Goal: Information Seeking & Learning: Learn about a topic

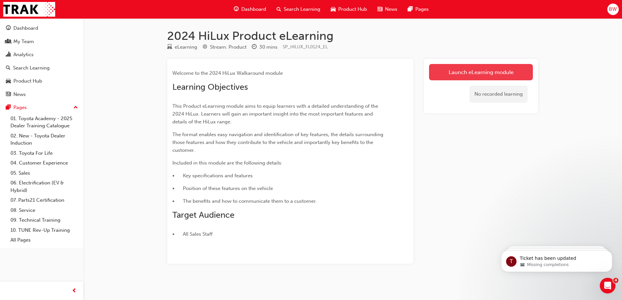
click at [474, 69] on link "Launch eLearning module" at bounding box center [481, 72] width 104 height 16
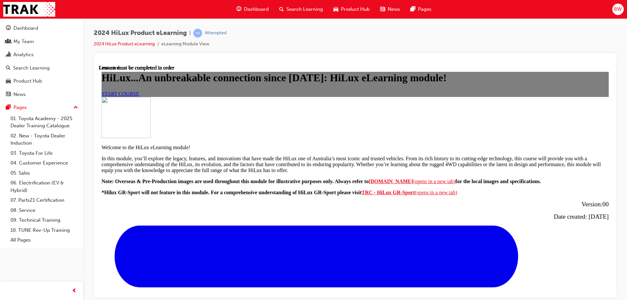
click at [139, 96] on span "START COURSE" at bounding box center [120, 94] width 38 height 6
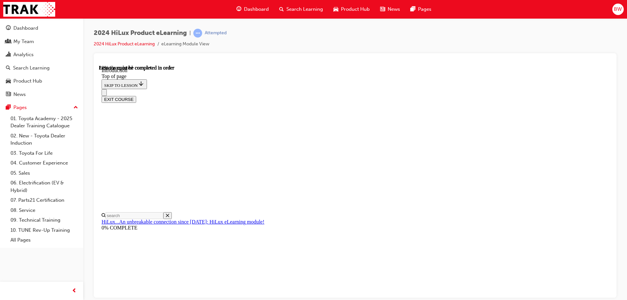
scroll to position [151, 0]
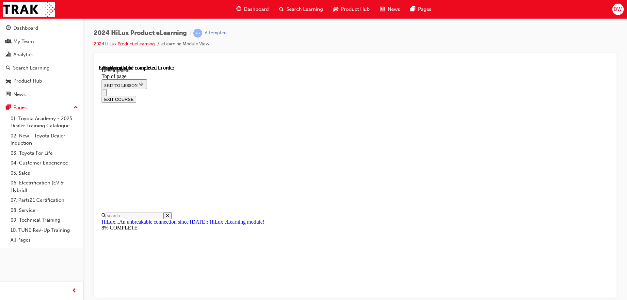
scroll to position [465, 0]
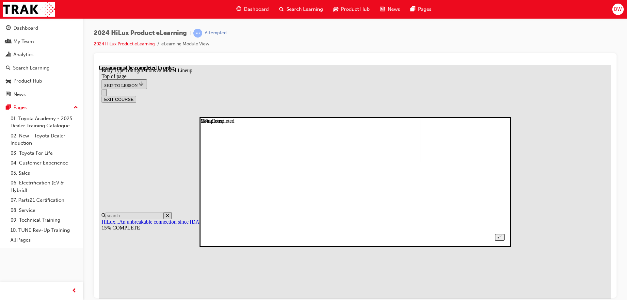
click at [268, 162] on img at bounding box center [276, 105] width 289 height 116
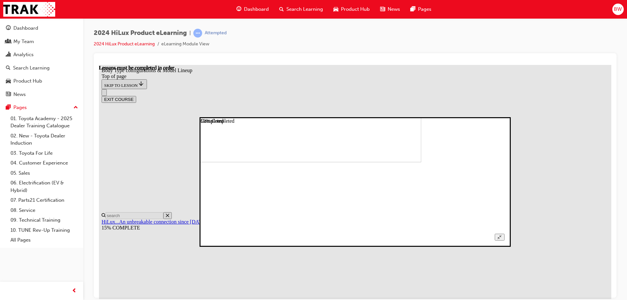
click at [354, 162] on img at bounding box center [276, 105] width 289 height 116
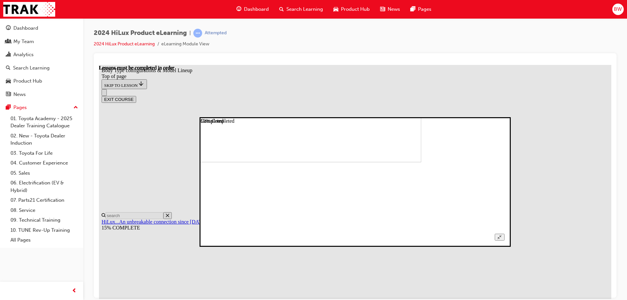
click at [421, 162] on img at bounding box center [276, 105] width 289 height 116
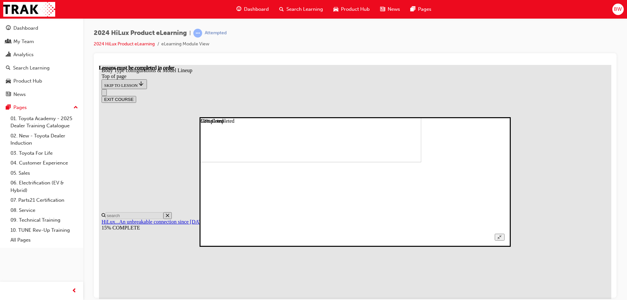
click at [421, 162] on img at bounding box center [276, 105] width 289 height 116
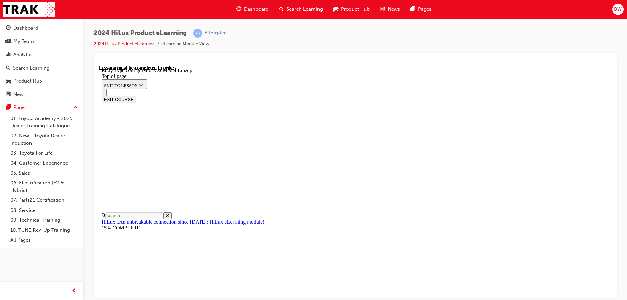
scroll to position [171, 0]
click at [354, 89] on div "EXIT COURSE" at bounding box center [352, 96] width 502 height 14
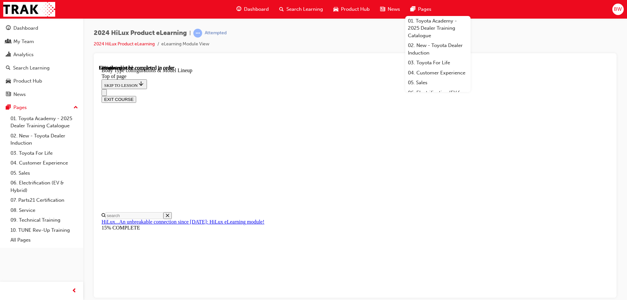
scroll to position [366, 0]
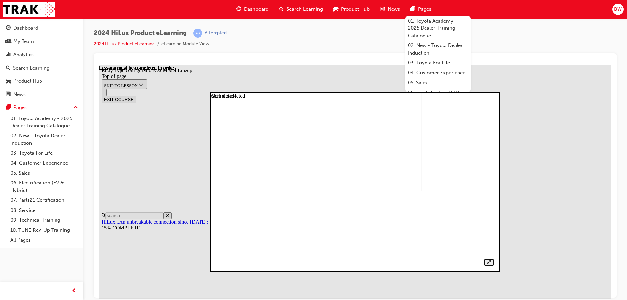
click at [388, 179] on img at bounding box center [287, 107] width 268 height 165
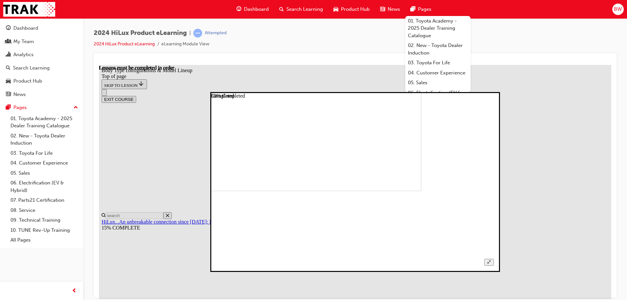
click at [310, 191] on img at bounding box center [287, 107] width 268 height 165
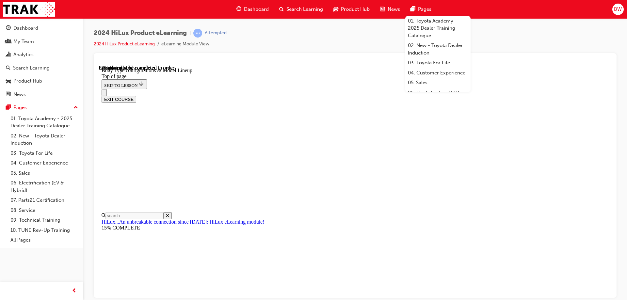
click at [504, 33] on div "2024 HiLux Product eLearning | Attempted 2024 HiLux Product eLearning eLearning…" at bounding box center [355, 41] width 522 height 24
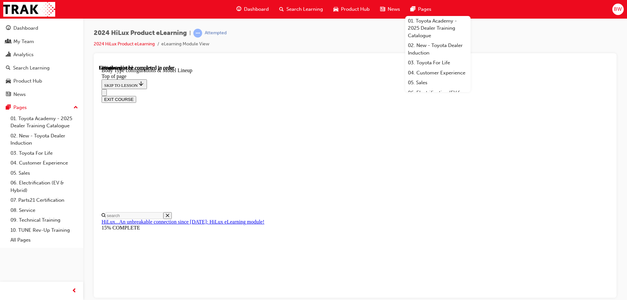
scroll to position [0, 151]
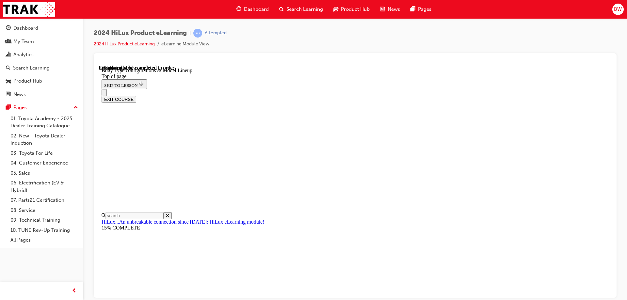
drag, startPoint x: 448, startPoint y: 86, endPoint x: 448, endPoint y: 82, distance: 3.6
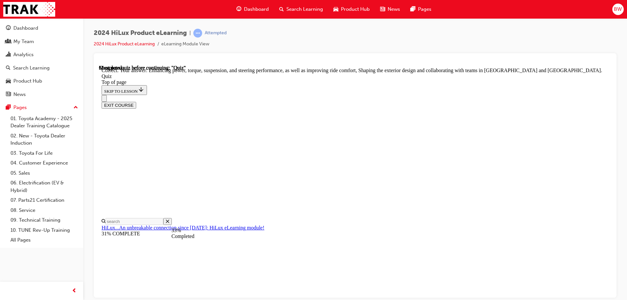
scroll to position [148, 0]
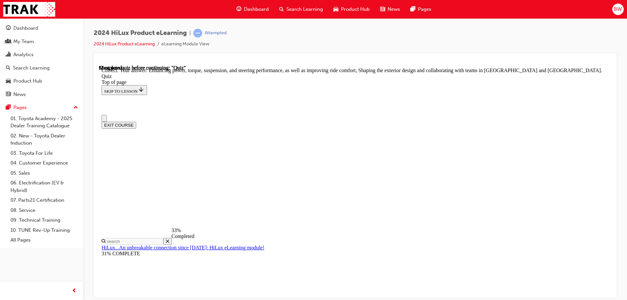
scroll to position [0, 0]
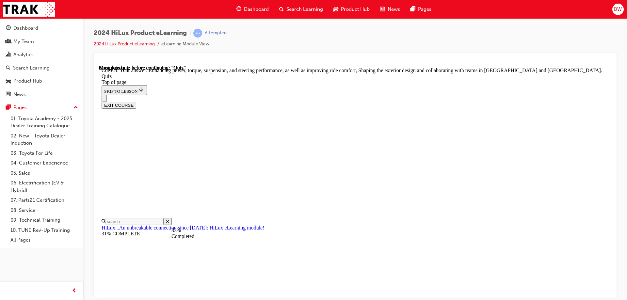
scroll to position [97, 0]
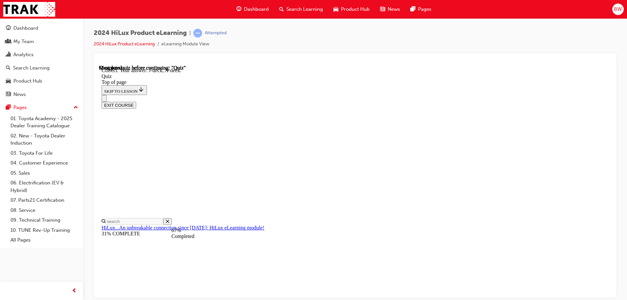
scroll to position [118, 0]
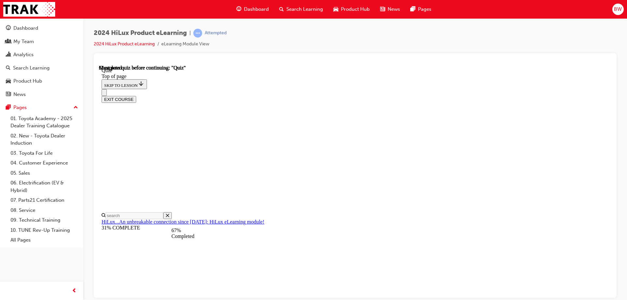
scroll to position [65, 0]
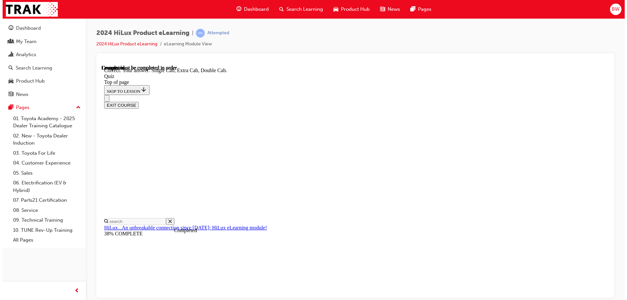
scroll to position [166, 0]
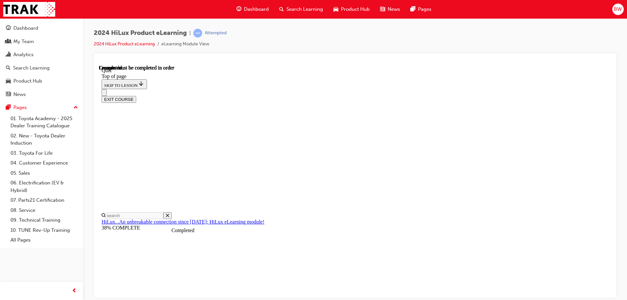
scroll to position [120, 0]
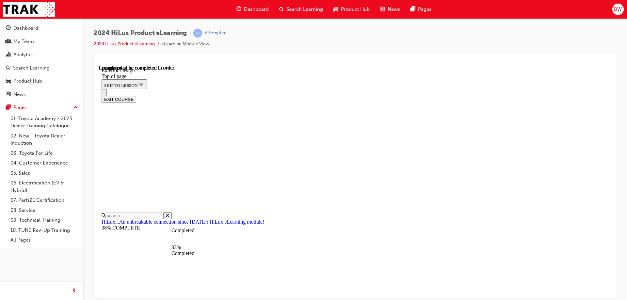
scroll to position [994, 0]
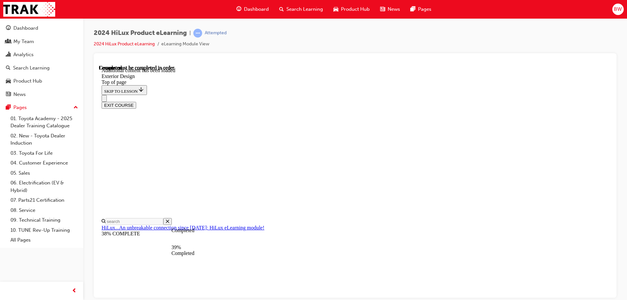
scroll to position [1164, 0]
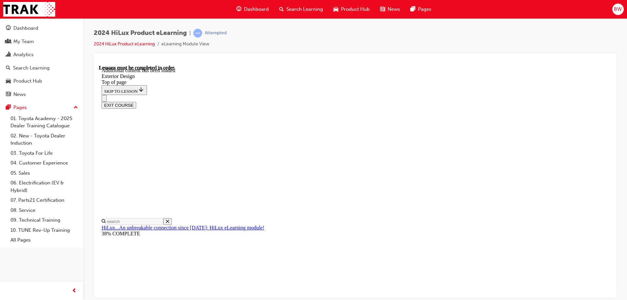
scroll to position [1164, 0]
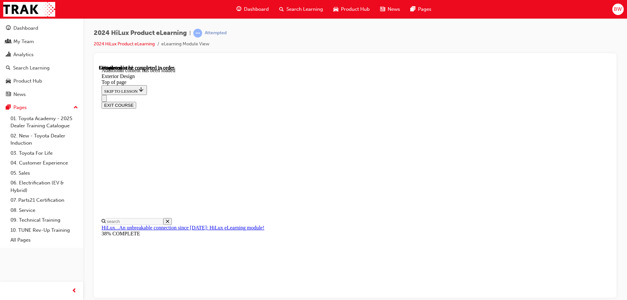
scroll to position [1366, 0]
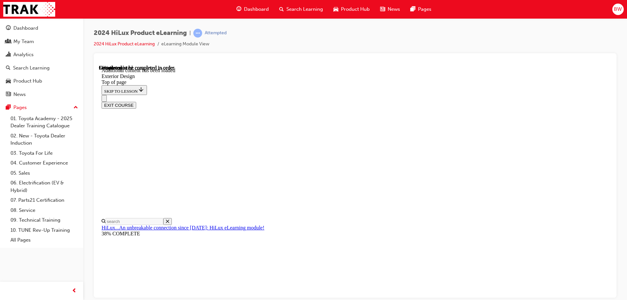
scroll to position [1464, 0]
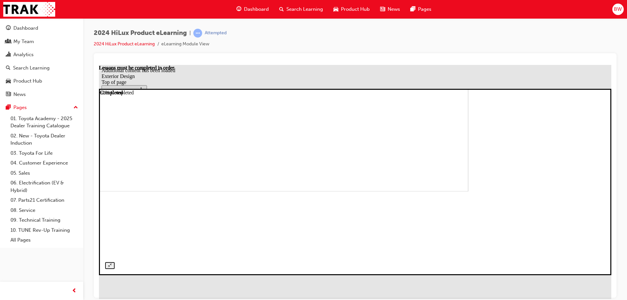
click at [194, 189] on img at bounding box center [212, 108] width 512 height 166
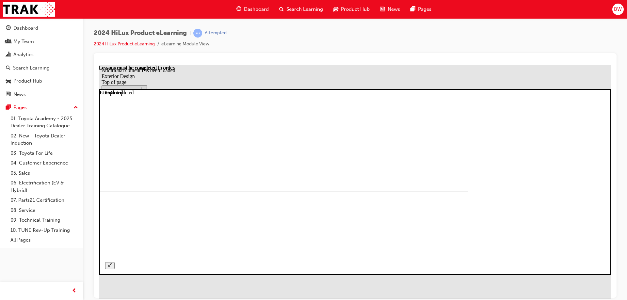
click at [311, 191] on img at bounding box center [212, 108] width 512 height 166
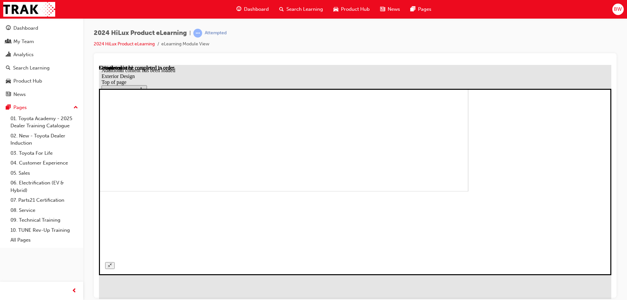
click at [421, 191] on img at bounding box center [212, 108] width 512 height 166
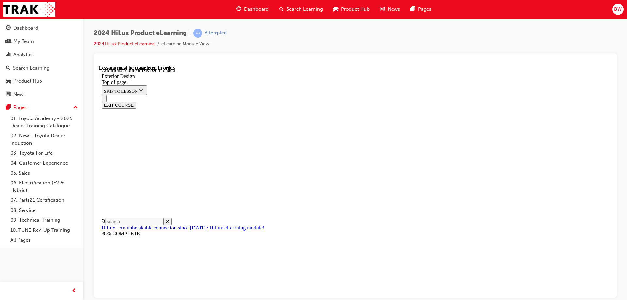
scroll to position [1693, 0]
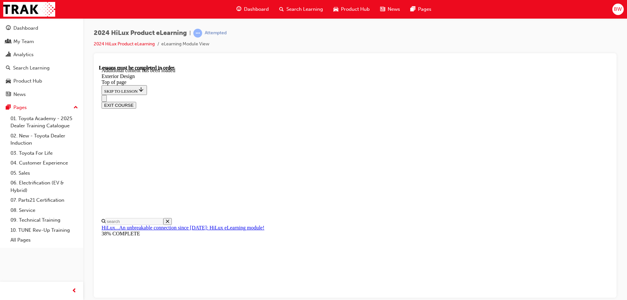
scroll to position [1694, 0]
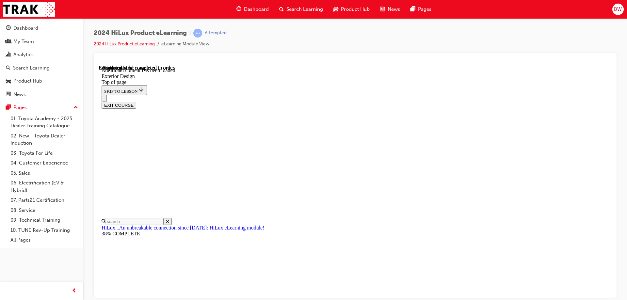
scroll to position [2077, 0]
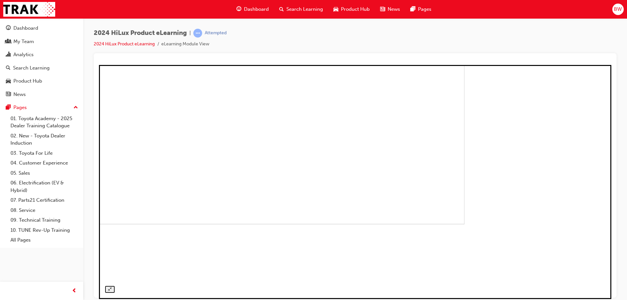
click at [275, 159] on img at bounding box center [212, 110] width 505 height 227
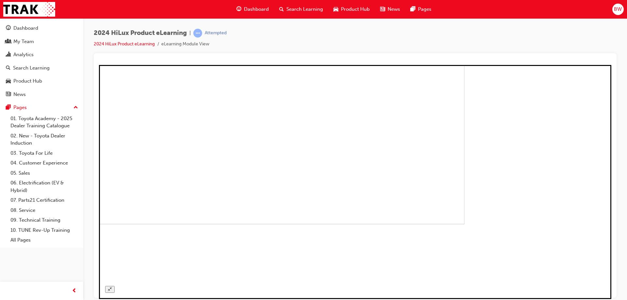
click at [464, 219] on img at bounding box center [212, 110] width 505 height 227
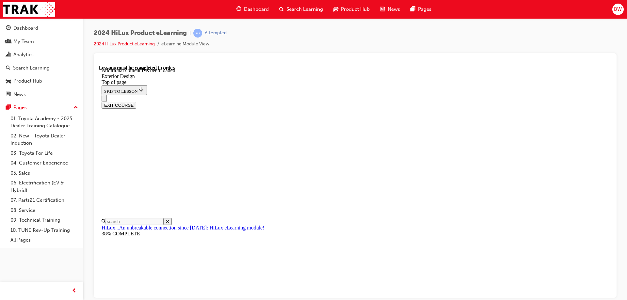
scroll to position [2305, 0]
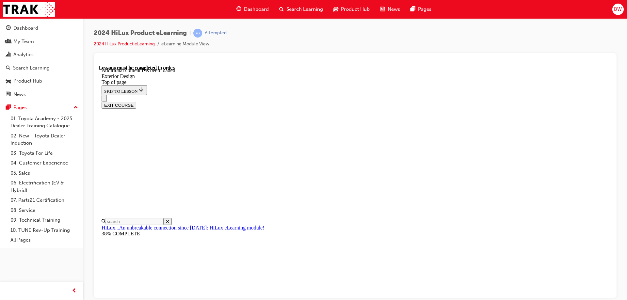
scroll to position [80, 0]
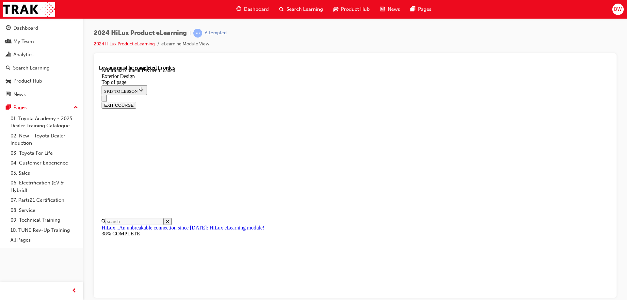
scroll to position [125, 0]
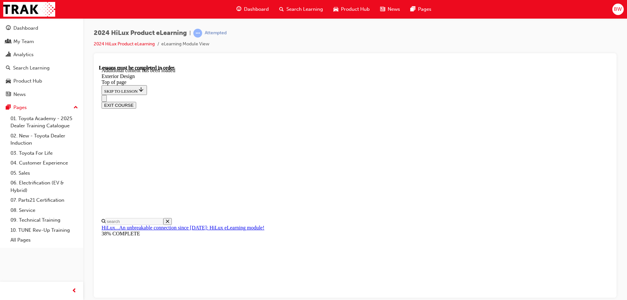
scroll to position [2418, 0]
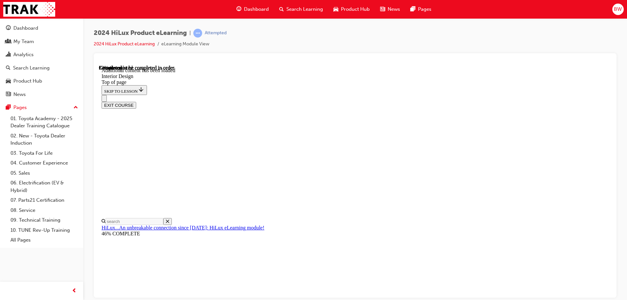
scroll to position [303, 0]
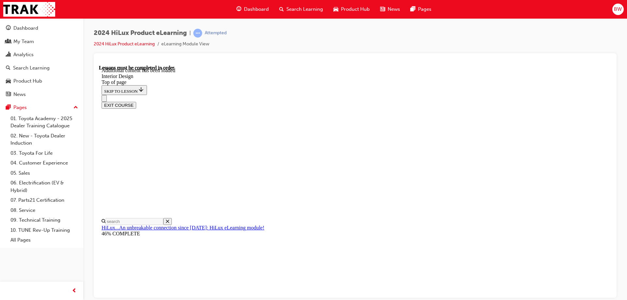
scroll to position [358, 0]
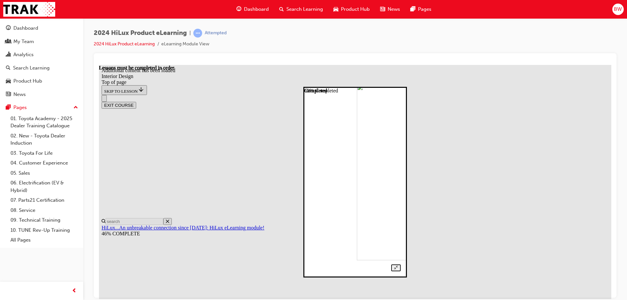
click at [383, 112] on img at bounding box center [397, 172] width 82 height 176
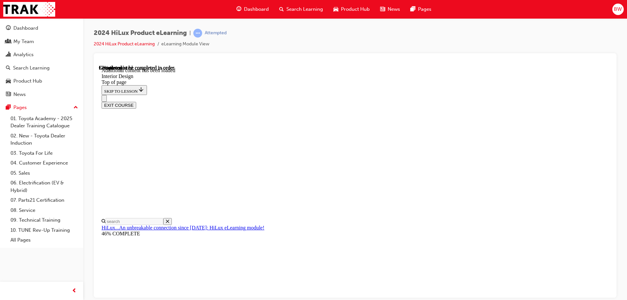
scroll to position [798, 0]
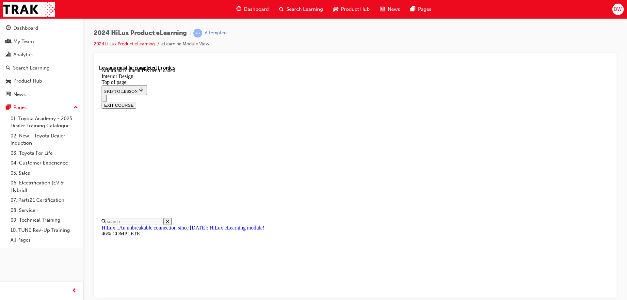
scroll to position [929, 0]
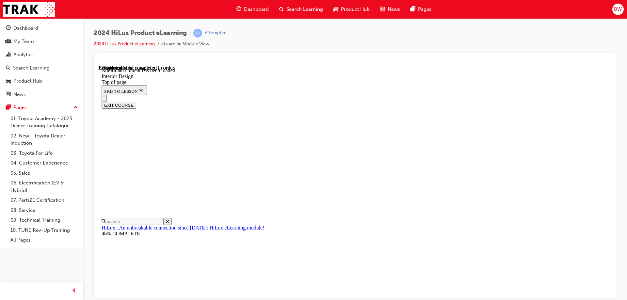
scroll to position [1109, 0]
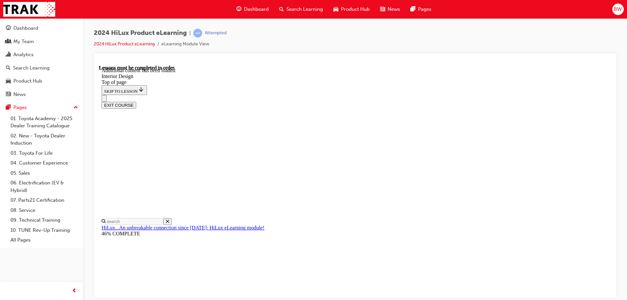
scroll to position [1128, 0]
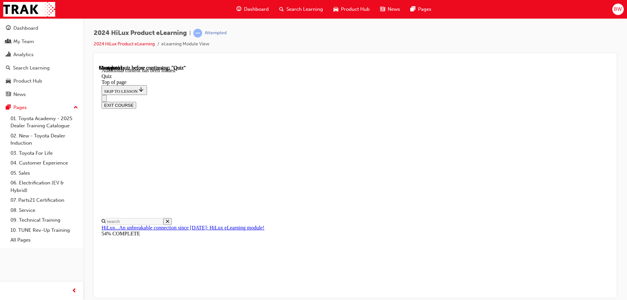
scroll to position [82, 0]
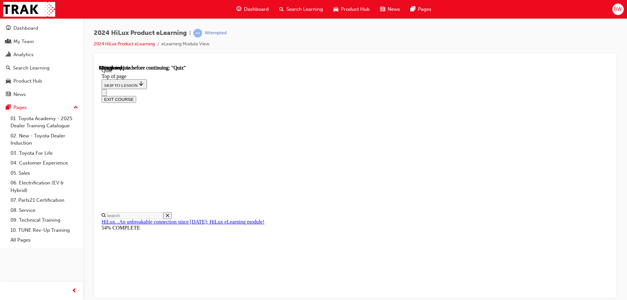
scroll to position [58, 0]
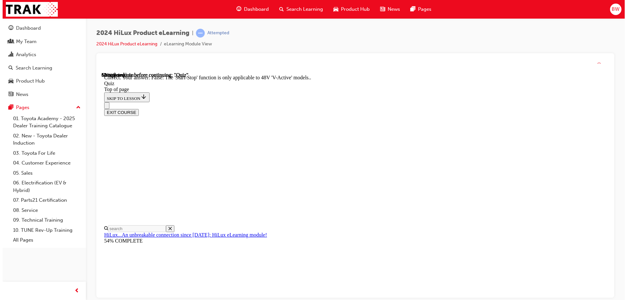
scroll to position [79, 0]
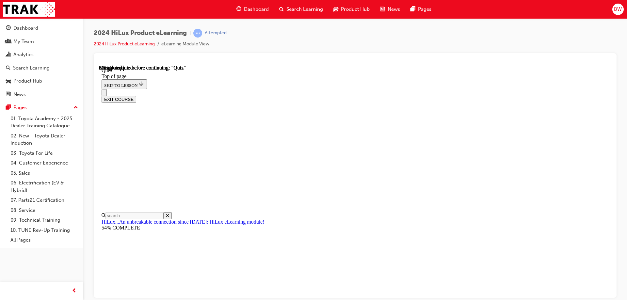
scroll to position [56, 0]
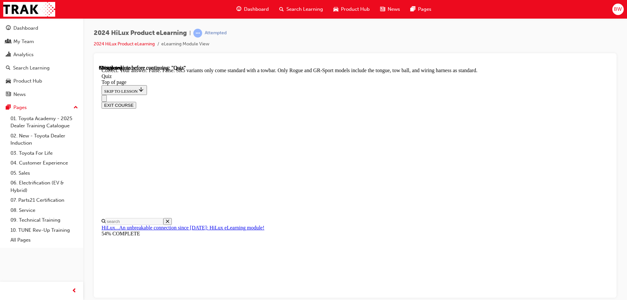
scroll to position [117, 0]
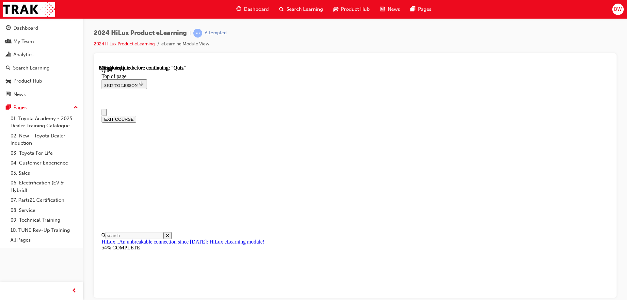
scroll to position [33, 0]
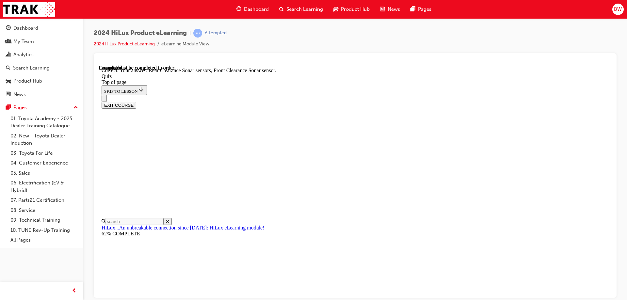
scroll to position [118, 0]
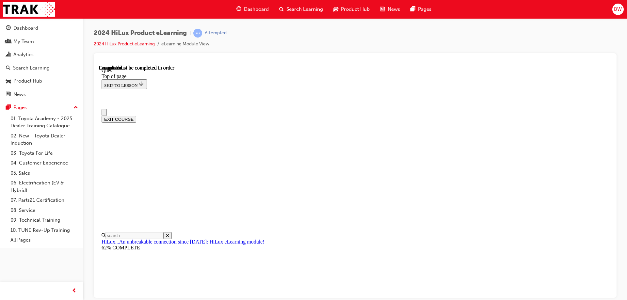
scroll to position [120, 0]
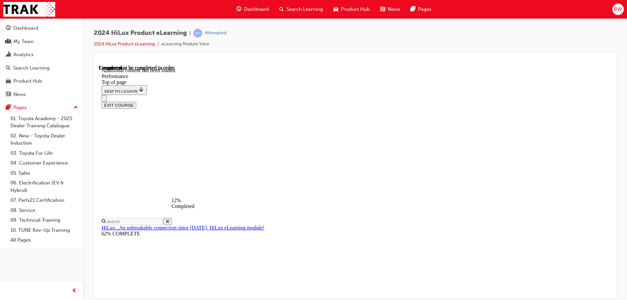
scroll to position [524, 0]
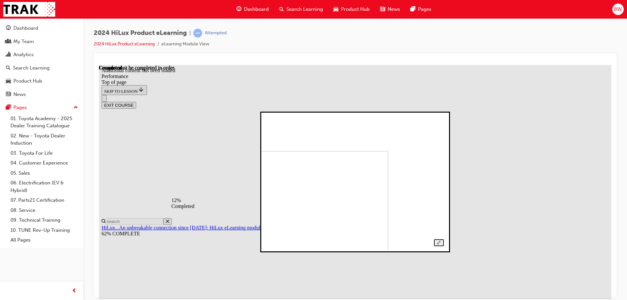
click at [351, 197] on img at bounding box center [304, 214] width 167 height 127
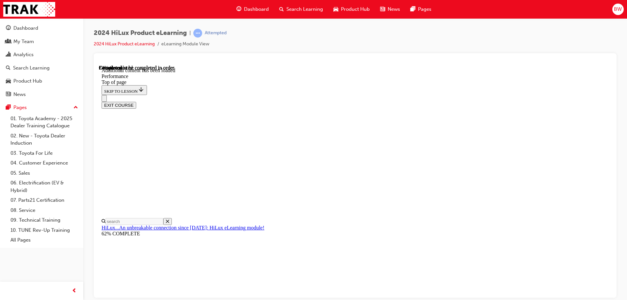
scroll to position [1665, 0]
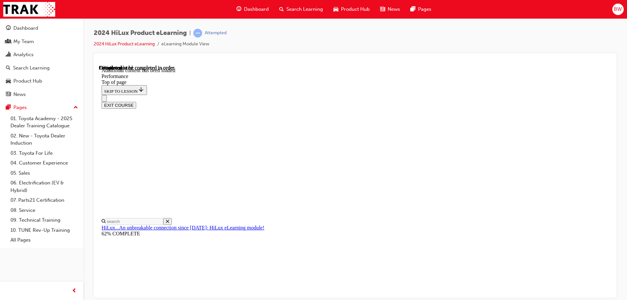
scroll to position [1796, 0]
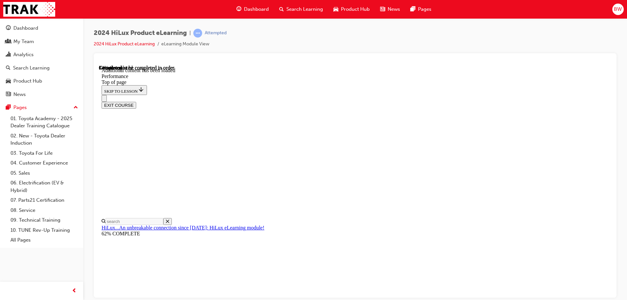
scroll to position [2359, 0]
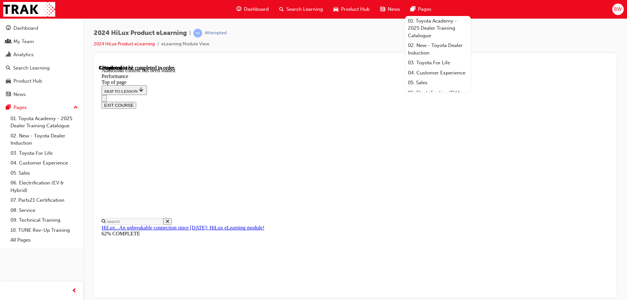
scroll to position [3050, 0]
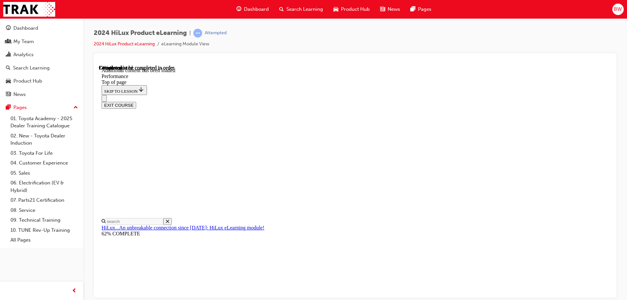
scroll to position [3969, 0]
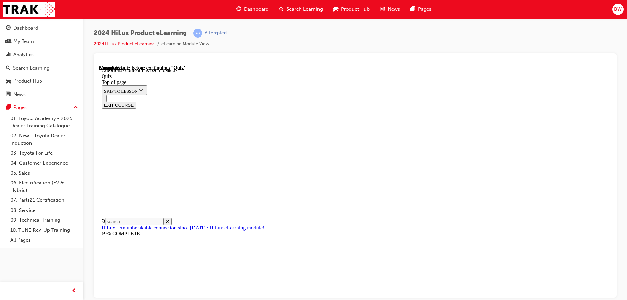
scroll to position [20, 0]
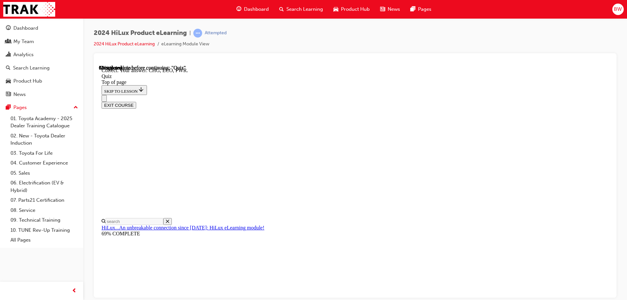
scroll to position [212, 0]
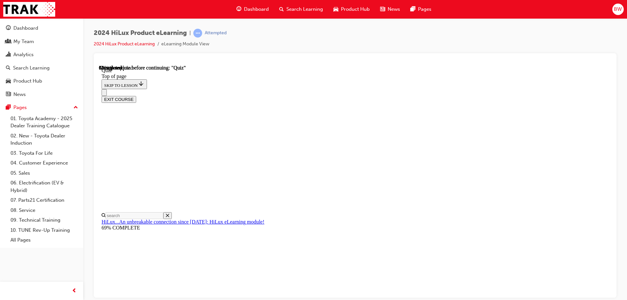
scroll to position [65, 0]
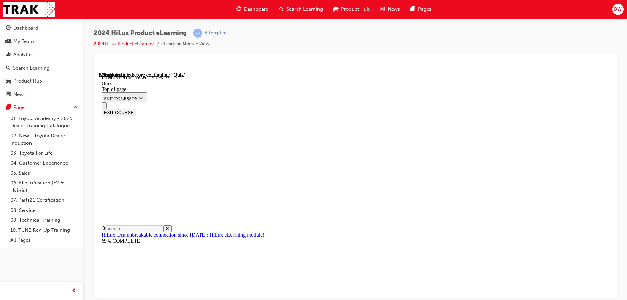
scroll to position [151, 0]
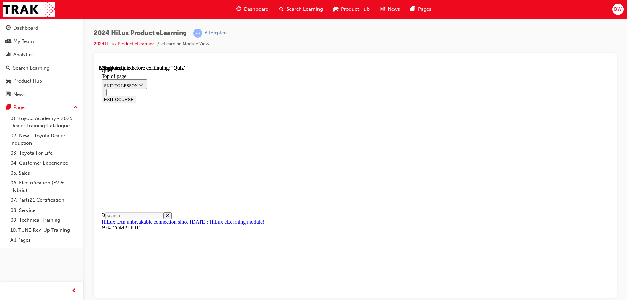
scroll to position [65, 0]
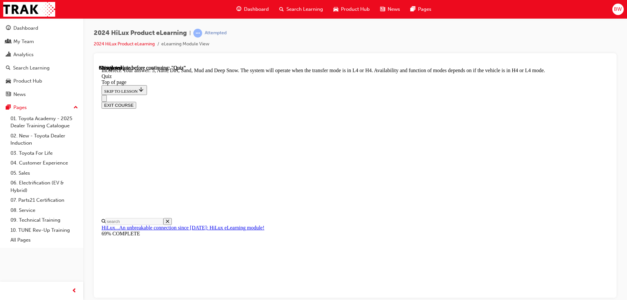
scroll to position [177, 0]
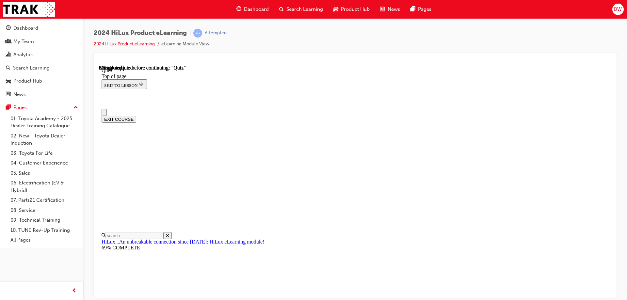
scroll to position [0, 0]
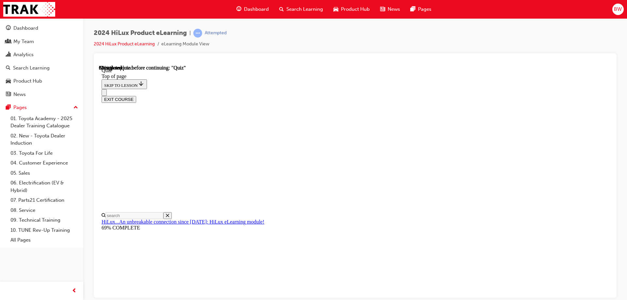
scroll to position [65, 0]
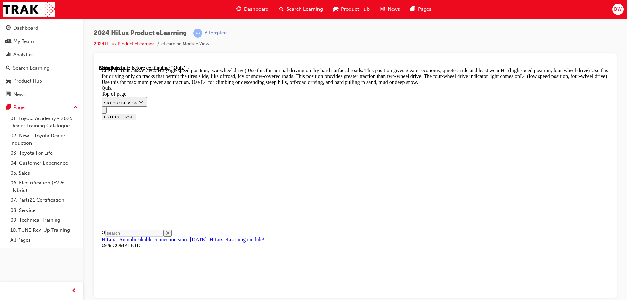
scroll to position [231, 0]
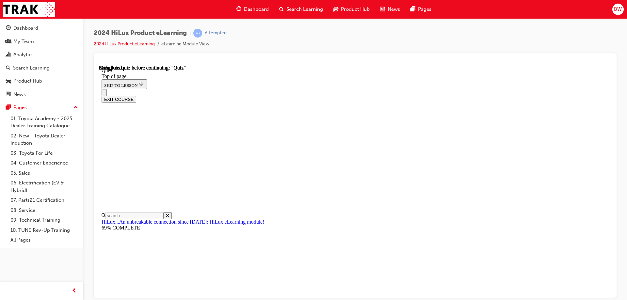
scroll to position [120, 0]
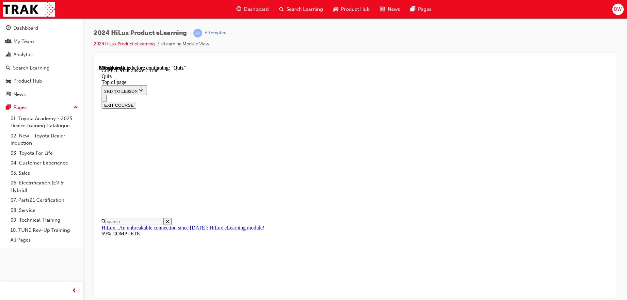
scroll to position [77, 0]
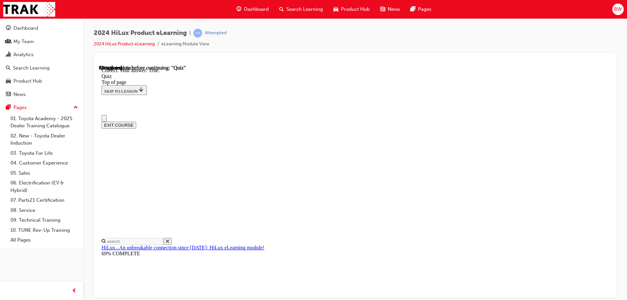
scroll to position [65, 0]
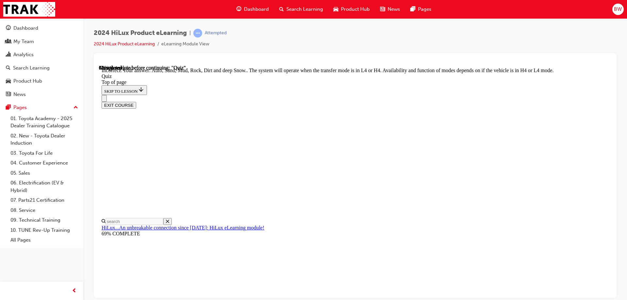
scroll to position [177, 0]
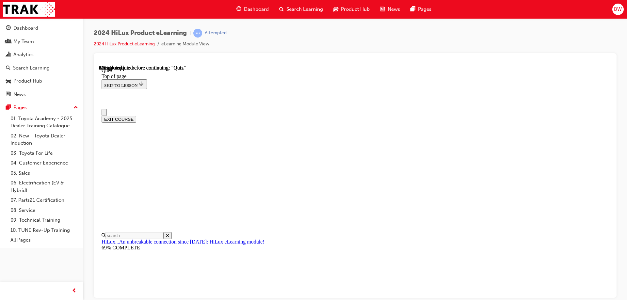
scroll to position [131, 0]
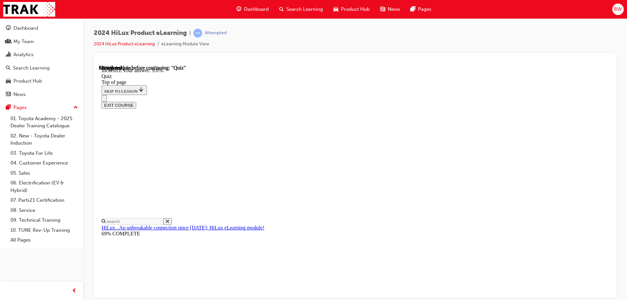
scroll to position [151, 0]
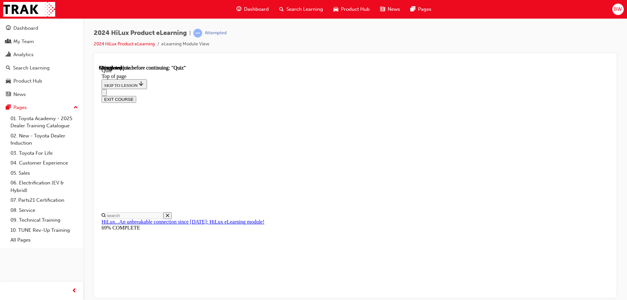
scroll to position [108, 0]
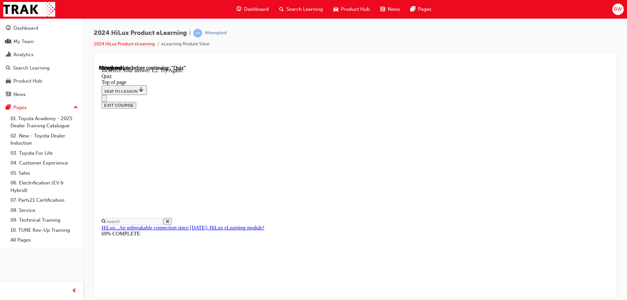
scroll to position [161, 0]
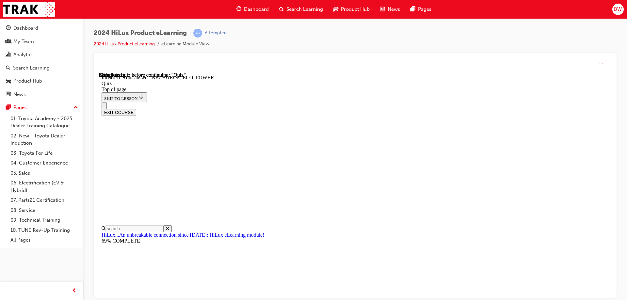
scroll to position [212, 0]
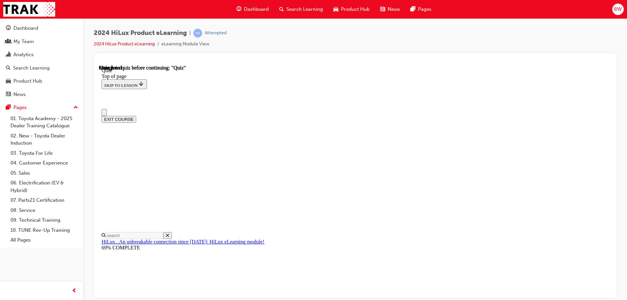
scroll to position [120, 0]
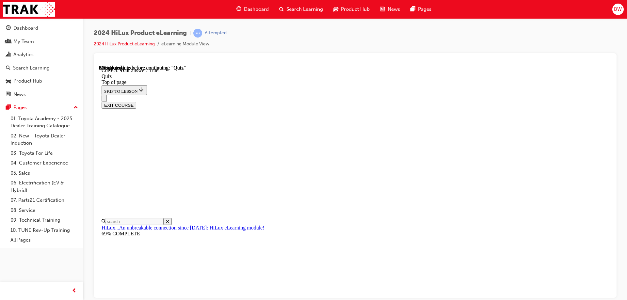
scroll to position [77, 0]
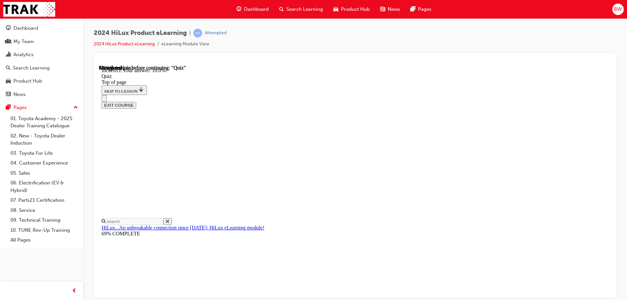
scroll to position [151, 0]
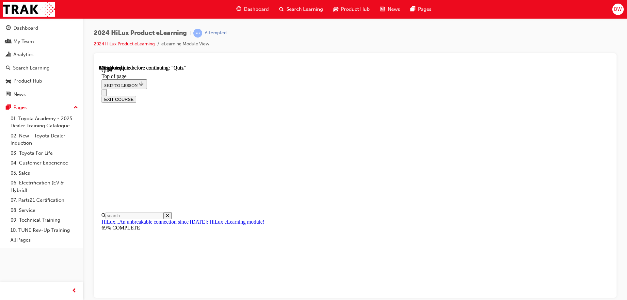
scroll to position [141, 0]
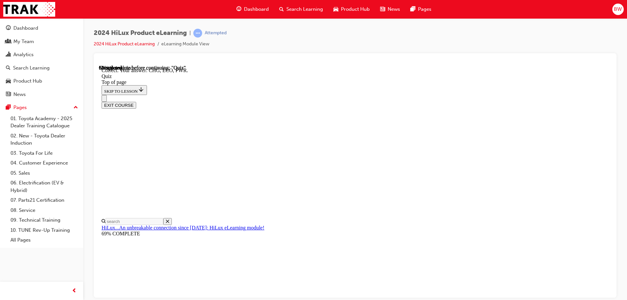
scroll to position [212, 0]
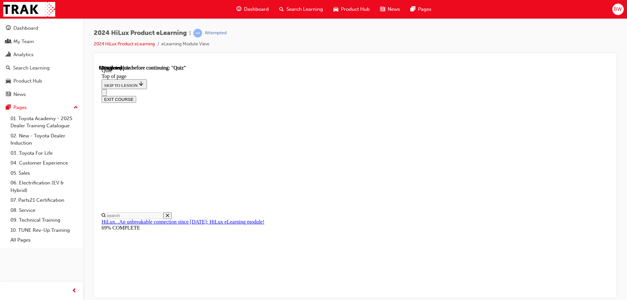
scroll to position [108, 0]
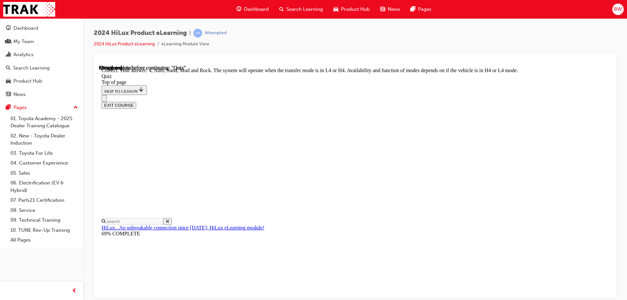
scroll to position [177, 0]
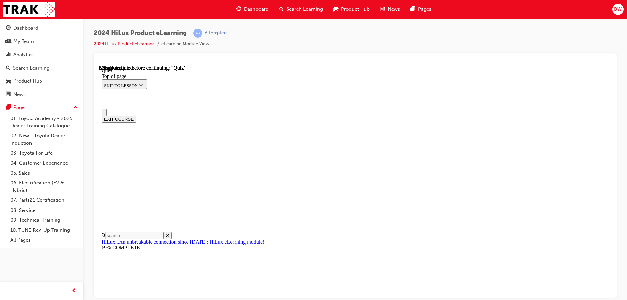
scroll to position [108, 0]
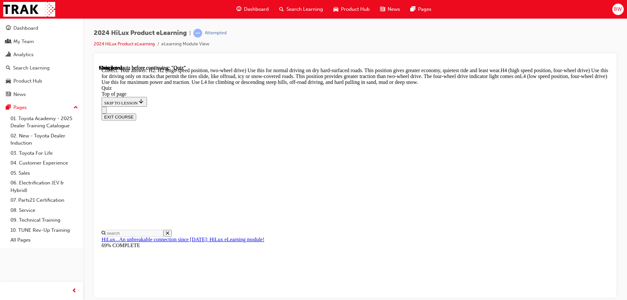
scroll to position [231, 0]
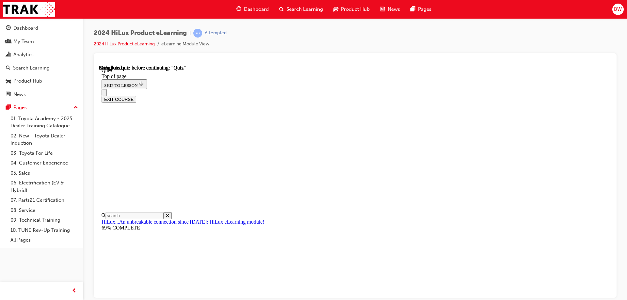
scroll to position [120, 0]
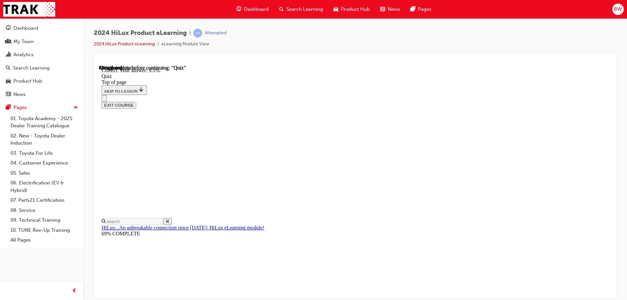
scroll to position [151, 0]
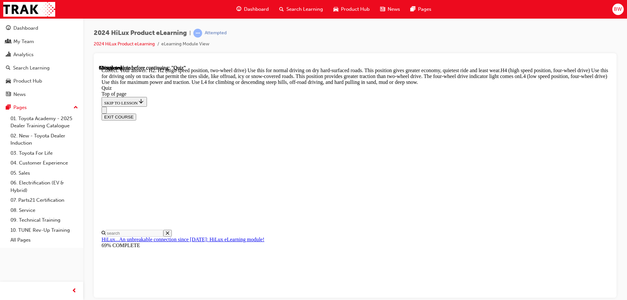
scroll to position [231, 0]
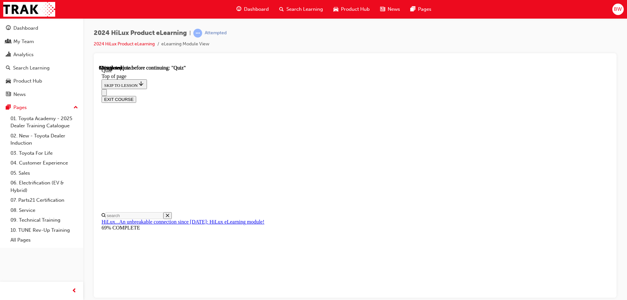
scroll to position [163, 0]
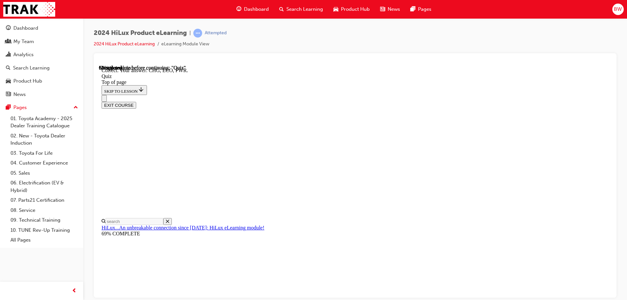
scroll to position [212, 0]
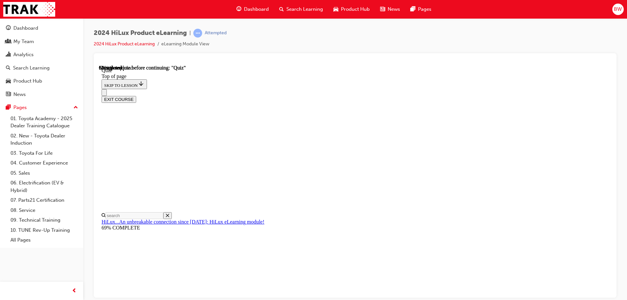
scroll to position [56, 0]
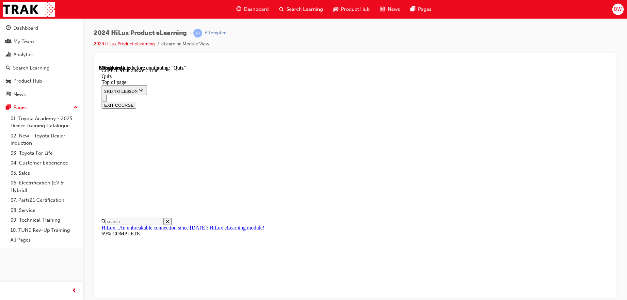
scroll to position [77, 0]
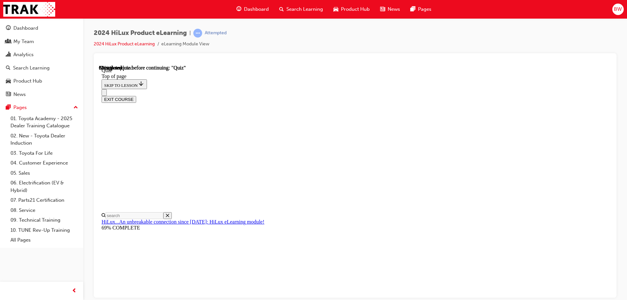
scroll to position [101, 0]
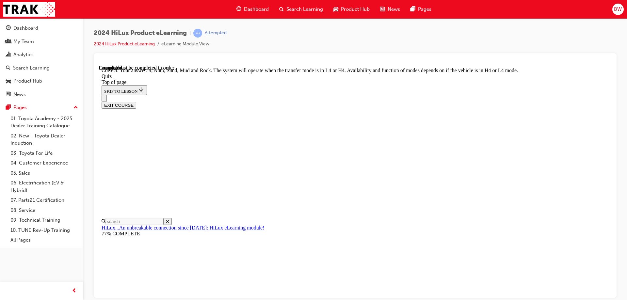
scroll to position [177, 0]
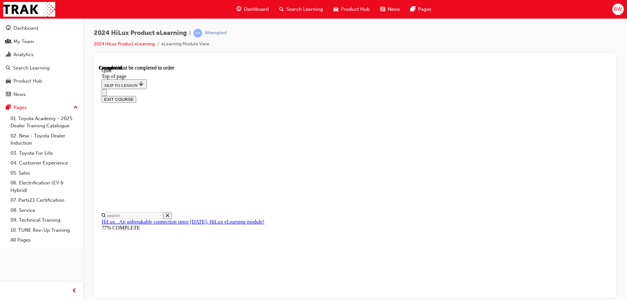
scroll to position [120, 0]
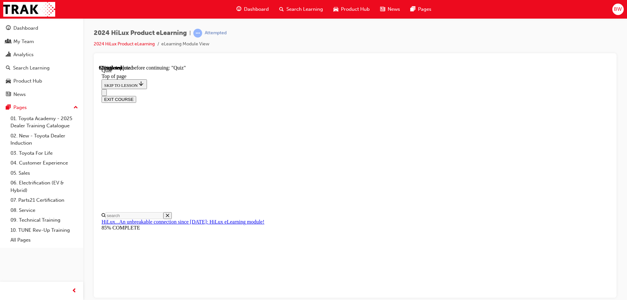
scroll to position [65, 0]
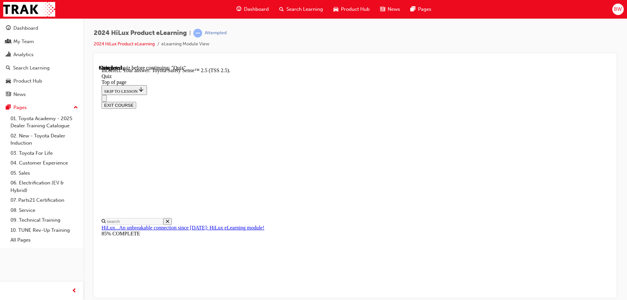
scroll to position [104, 0]
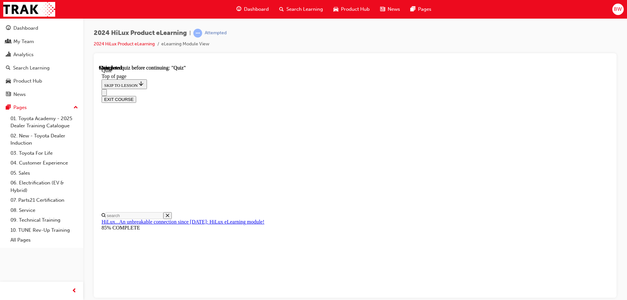
scroll to position [120, 0]
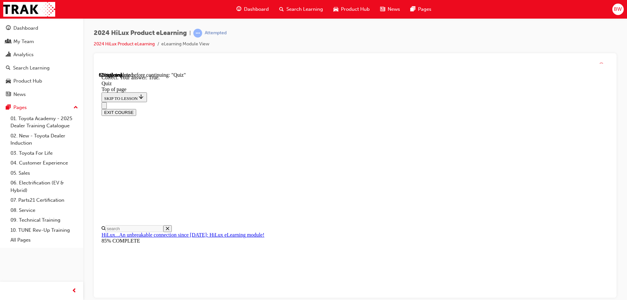
scroll to position [77, 0]
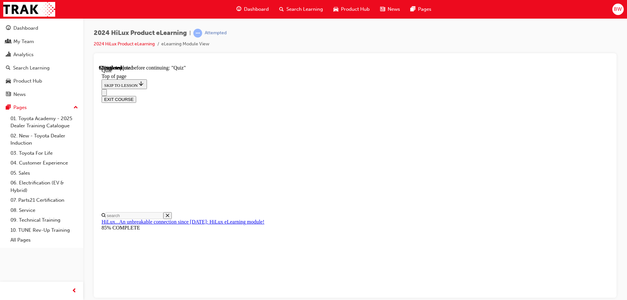
scroll to position [76, 0]
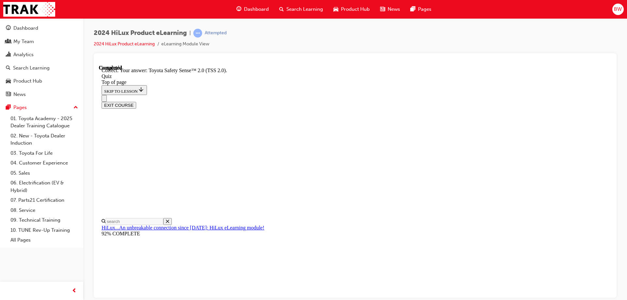
scroll to position [104, 0]
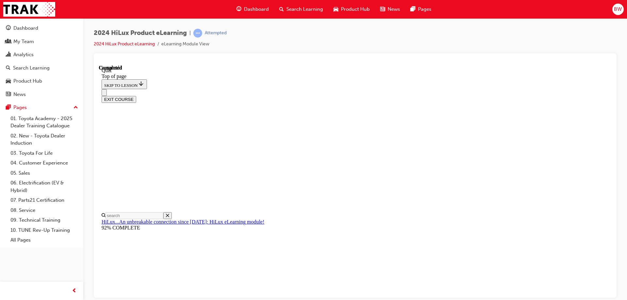
scroll to position [120, 0]
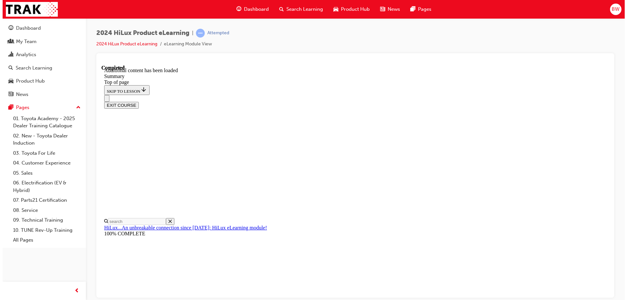
scroll to position [0, 0]
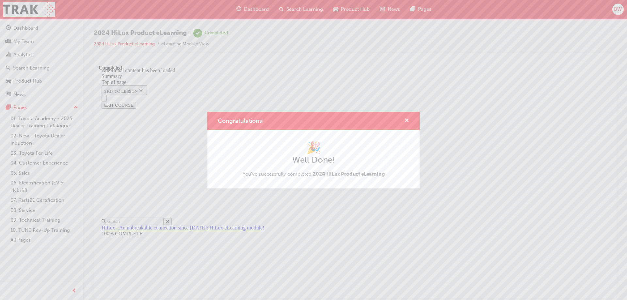
click at [407, 119] on span "cross-icon" at bounding box center [406, 121] width 5 height 6
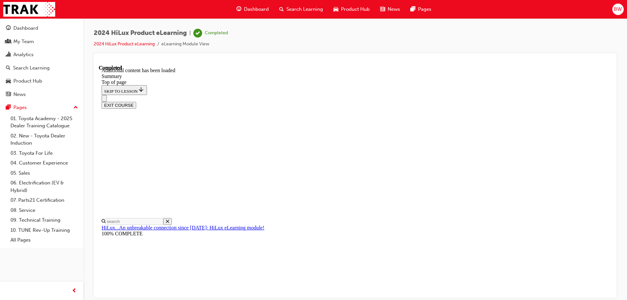
click at [136, 101] on button "EXIT COURSE" at bounding box center [118, 104] width 35 height 7
